Goal: Entertainment & Leisure: Consume media (video, audio)

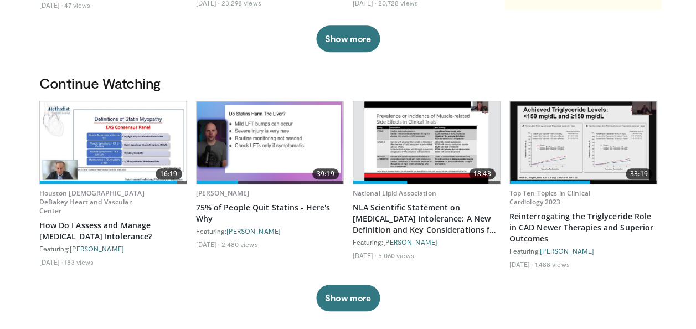
scroll to position [264, 0]
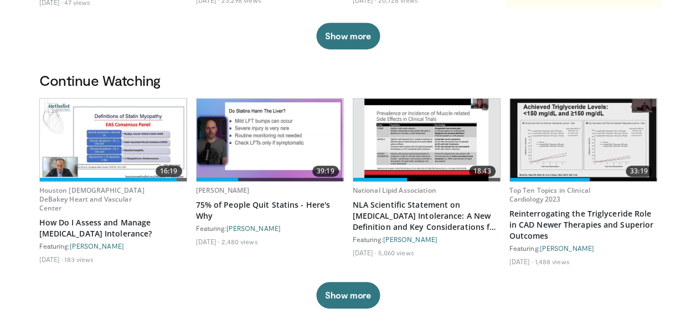
click at [422, 149] on img at bounding box center [426, 140] width 124 height 82
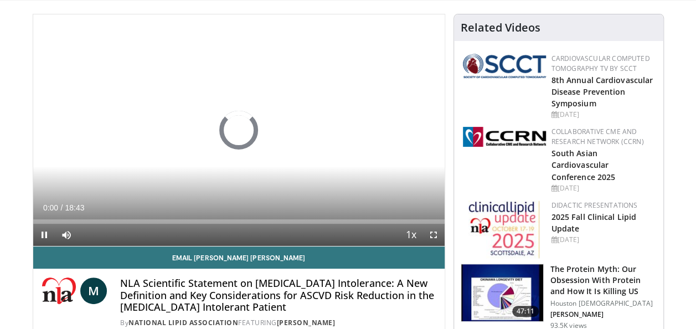
scroll to position [61, 0]
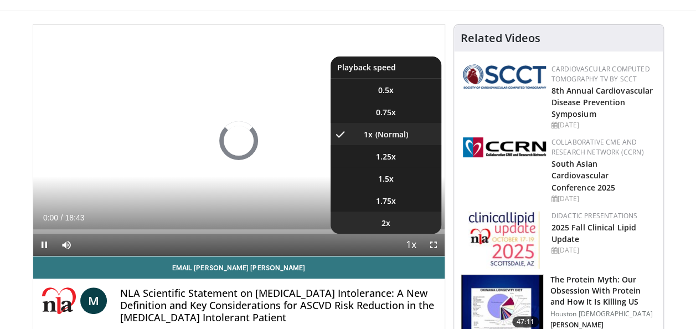
click at [385, 224] on span "2x" at bounding box center [385, 222] width 9 height 11
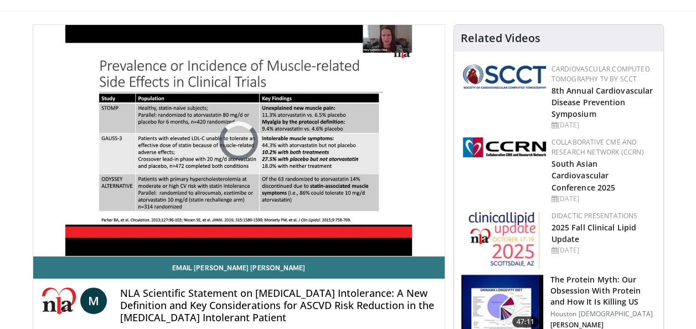
click at [413, 243] on div "10 seconds Tap to unmute" at bounding box center [238, 140] width 411 height 231
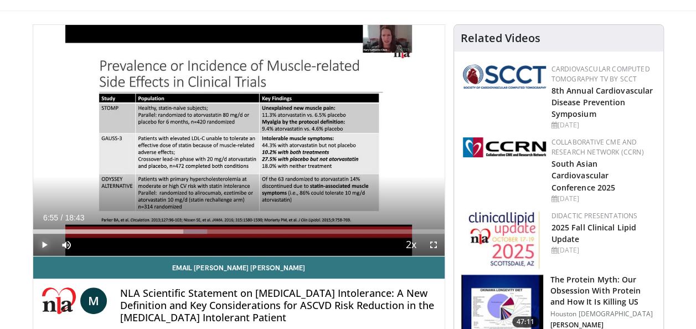
click at [44, 242] on span "Video Player" at bounding box center [44, 245] width 22 height 22
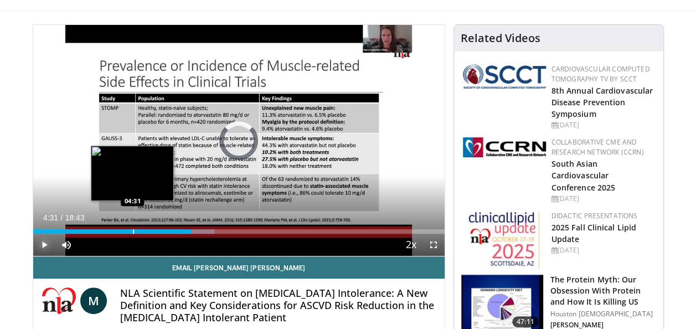
click at [133, 231] on div "Progress Bar" at bounding box center [133, 231] width 1 height 4
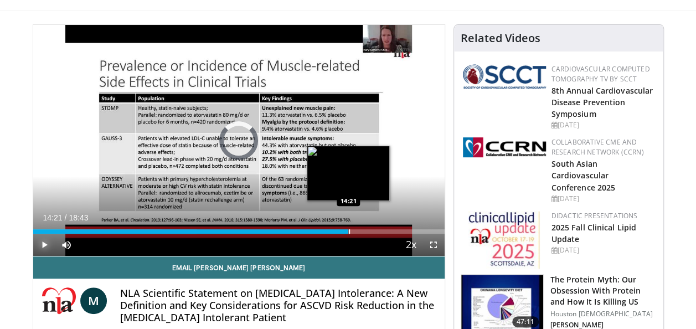
click at [349, 231] on div "Progress Bar" at bounding box center [349, 231] width 1 height 4
click at [345, 231] on div "Progress Bar" at bounding box center [345, 231] width 1 height 4
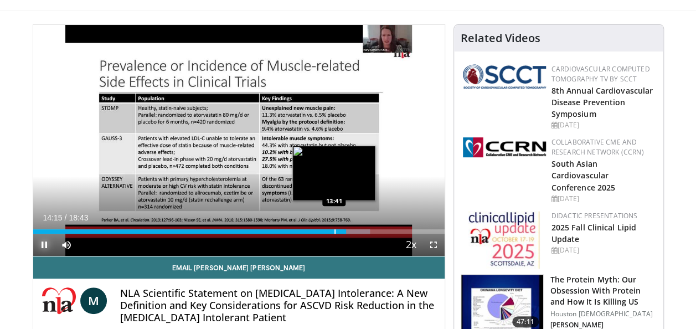
click at [334, 232] on div "Progress Bar" at bounding box center [334, 231] width 1 height 4
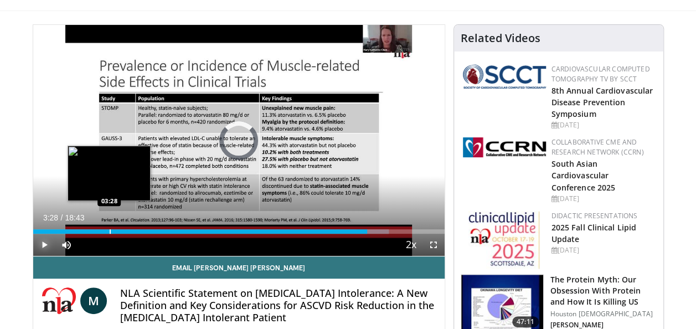
click at [110, 232] on div "Progress Bar" at bounding box center [110, 231] width 1 height 4
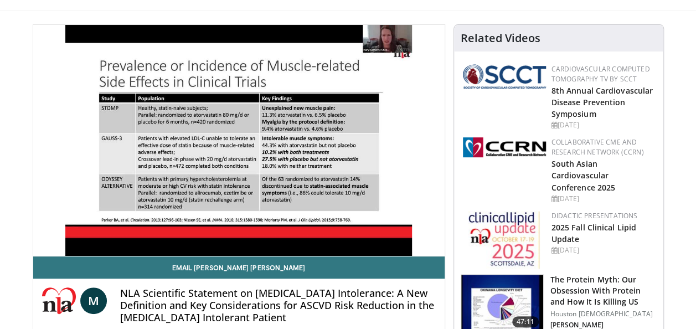
click at [91, 228] on div "10 seconds Tap to unmute" at bounding box center [238, 140] width 411 height 231
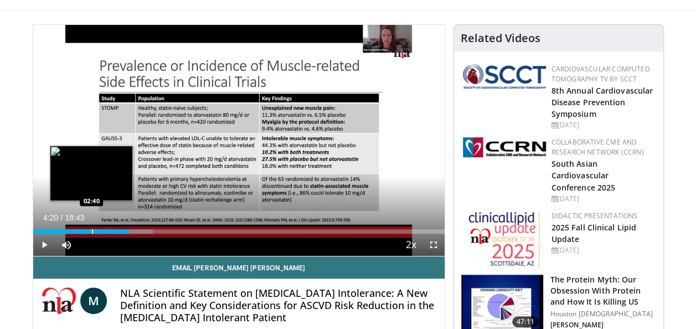
click at [92, 231] on div "Progress Bar" at bounding box center [92, 231] width 1 height 4
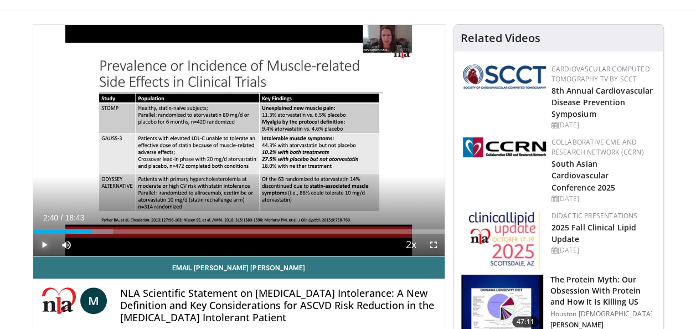
click at [43, 242] on span "Video Player" at bounding box center [44, 245] width 22 height 22
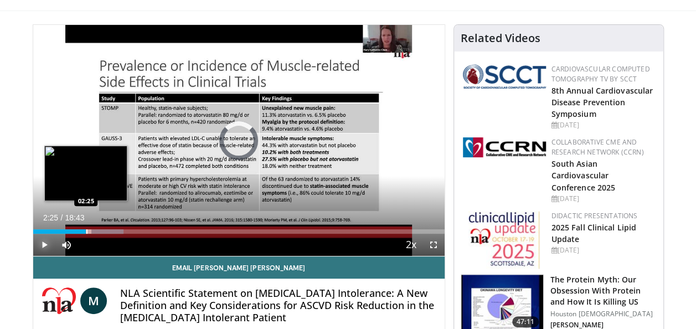
click at [86, 231] on div "Progress Bar" at bounding box center [86, 231] width 1 height 4
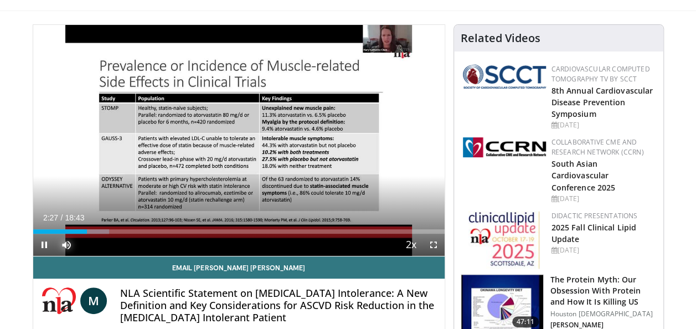
click at [74, 234] on span "Video Player" at bounding box center [66, 245] width 22 height 22
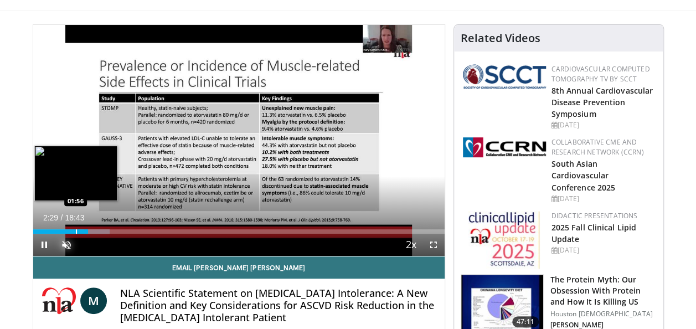
click at [76, 232] on div "Progress Bar" at bounding box center [76, 231] width 1 height 4
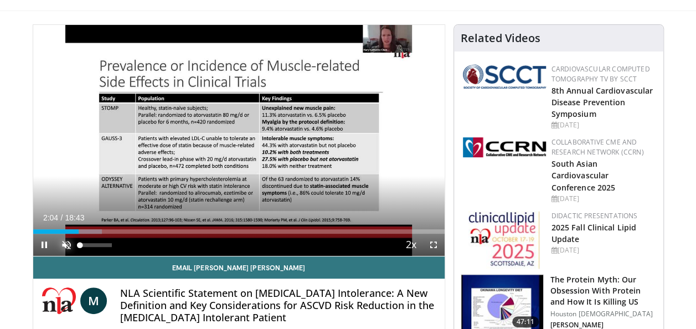
click at [68, 245] on span "Video Player" at bounding box center [66, 245] width 22 height 22
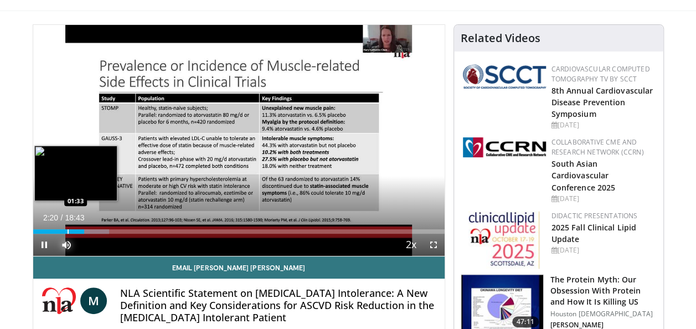
click at [68, 231] on div "Progress Bar" at bounding box center [68, 231] width 1 height 4
click at [58, 230] on div "Progress Bar" at bounding box center [58, 231] width 1 height 4
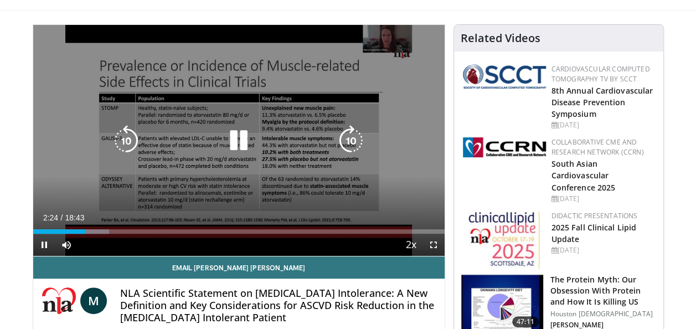
click at [237, 144] on icon "Video Player" at bounding box center [238, 140] width 31 height 31
click at [232, 141] on icon "Video Player" at bounding box center [238, 140] width 31 height 31
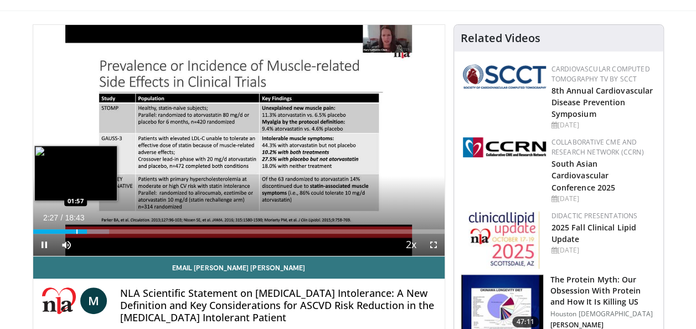
click at [76, 231] on div "Progress Bar" at bounding box center [76, 231] width 1 height 4
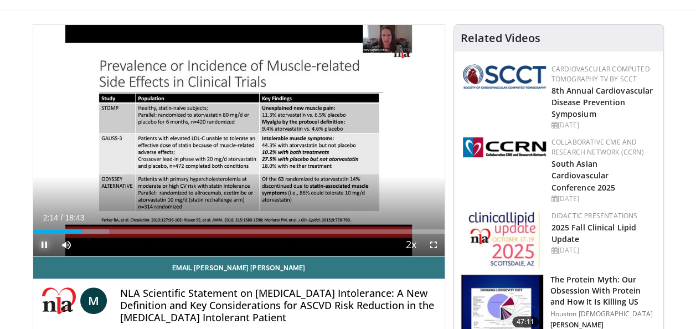
click at [42, 243] on span "Video Player" at bounding box center [44, 245] width 22 height 22
